Goal: Unclear

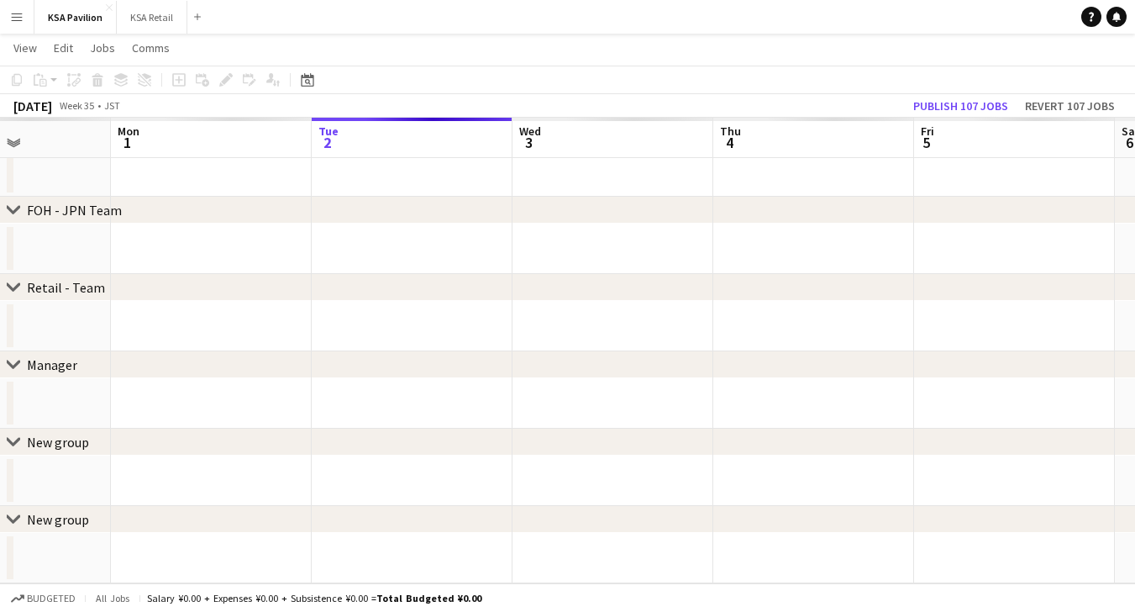
scroll to position [119, 0]
